Goal: Task Accomplishment & Management: Use online tool/utility

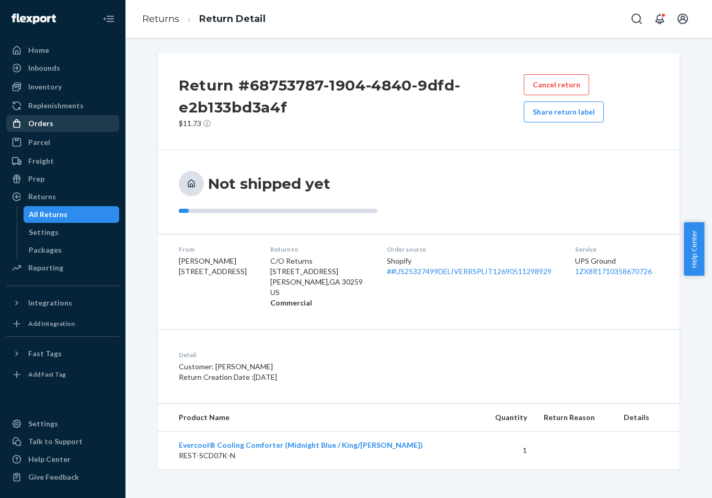
click at [63, 120] on div "Orders" at bounding box center [62, 123] width 111 height 15
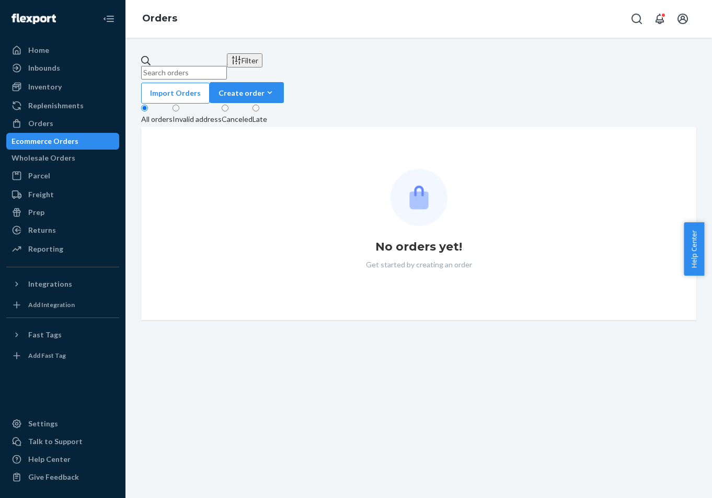
click at [227, 69] on input "text" at bounding box center [184, 73] width 86 height 14
paste input "US25334806"
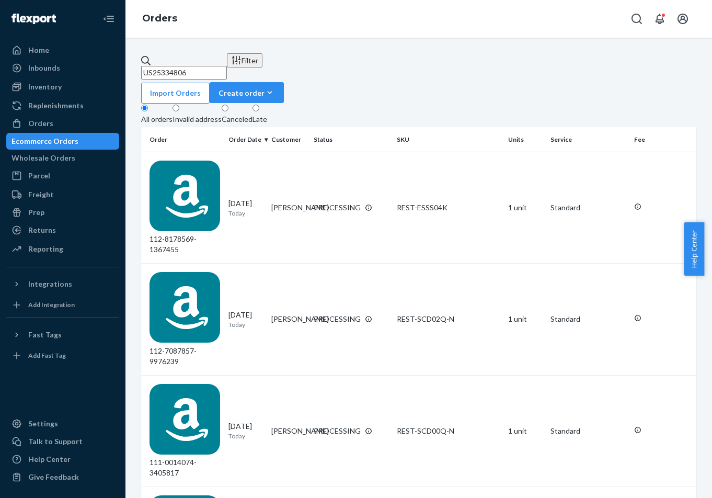
type input "US25334806"
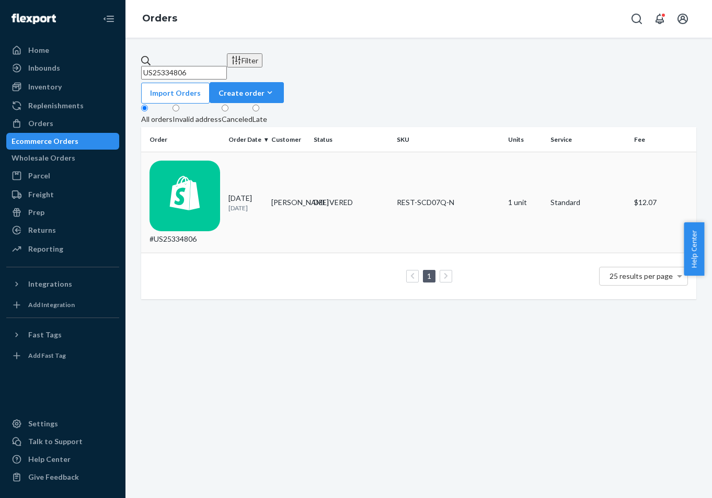
click at [222, 160] on td "#US25334806" at bounding box center [182, 202] width 83 height 101
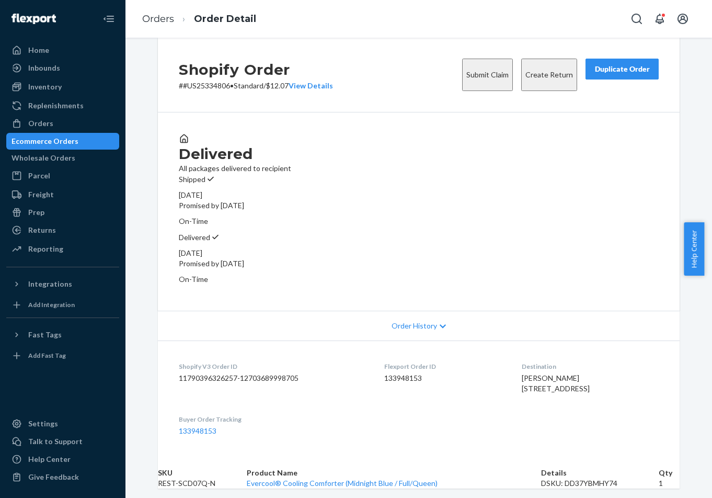
click at [552, 90] on button "Create Return" at bounding box center [549, 75] width 56 height 32
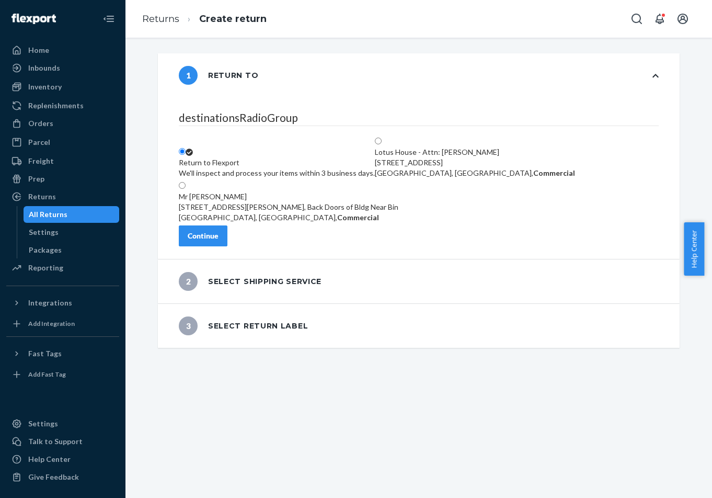
click at [219, 241] on div "Continue" at bounding box center [203, 236] width 31 height 10
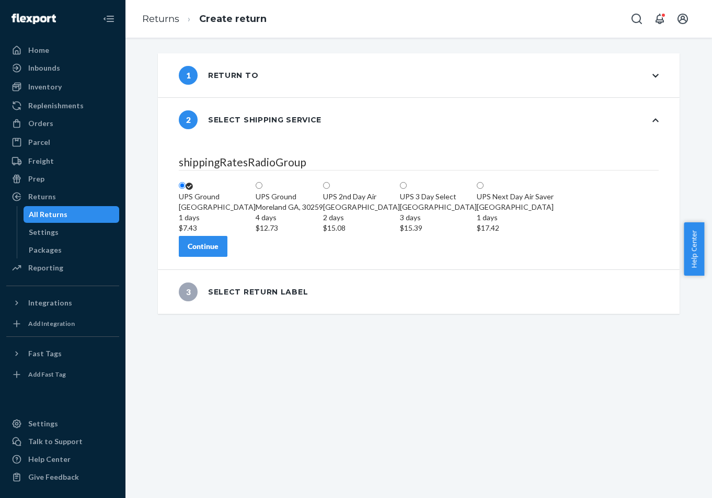
click at [227, 257] on button "Continue" at bounding box center [203, 246] width 49 height 21
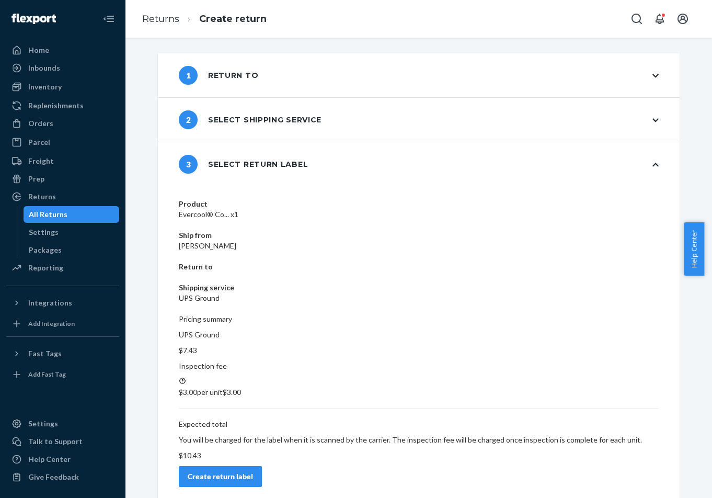
drag, startPoint x: 669, startPoint y: 406, endPoint x: 652, endPoint y: 377, distance: 33.3
click at [667, 400] on div "1 Return to 2 Select shipping service 3 Select return label Product Evercool® C…" at bounding box center [419, 268] width 587 height 460
click at [253, 471] on div "Create return label" at bounding box center [220, 476] width 65 height 10
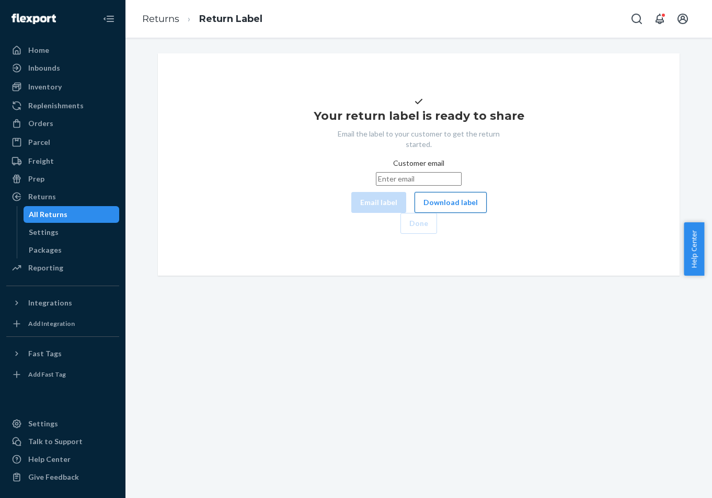
click at [417, 213] on button "Download label" at bounding box center [451, 202] width 72 height 21
